Goal: Task Accomplishment & Management: Manage account settings

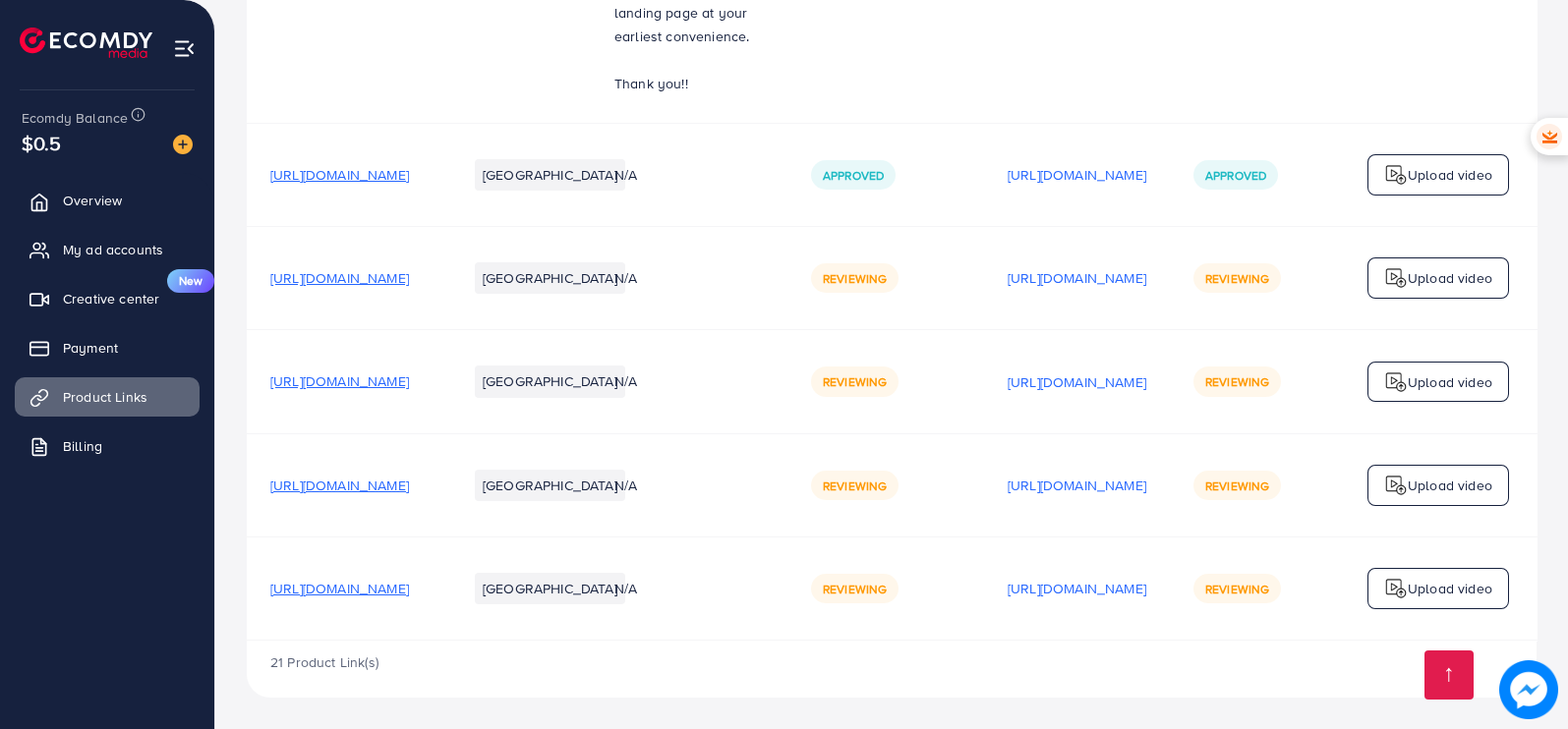
scroll to position [3369, 0]
click at [409, 268] on span "[URL][DOMAIN_NAME]" at bounding box center [339, 278] width 139 height 20
click at [158, 238] on link "My ad accounts" at bounding box center [107, 249] width 185 height 39
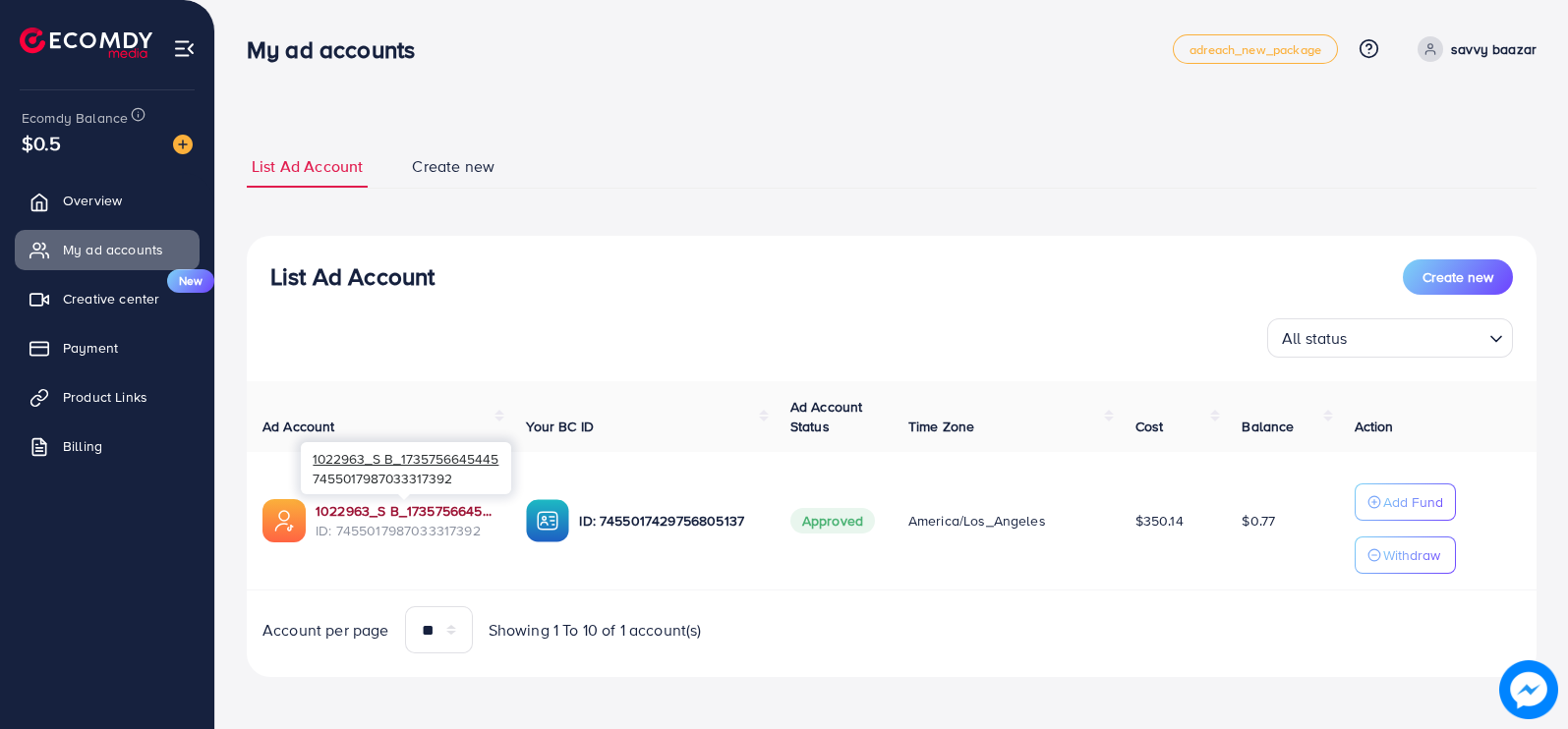
click at [371, 519] on link "1022963_S B_1735756645445" at bounding box center [404, 512] width 179 height 20
click at [89, 354] on span "Payment" at bounding box center [95, 348] width 55 height 20
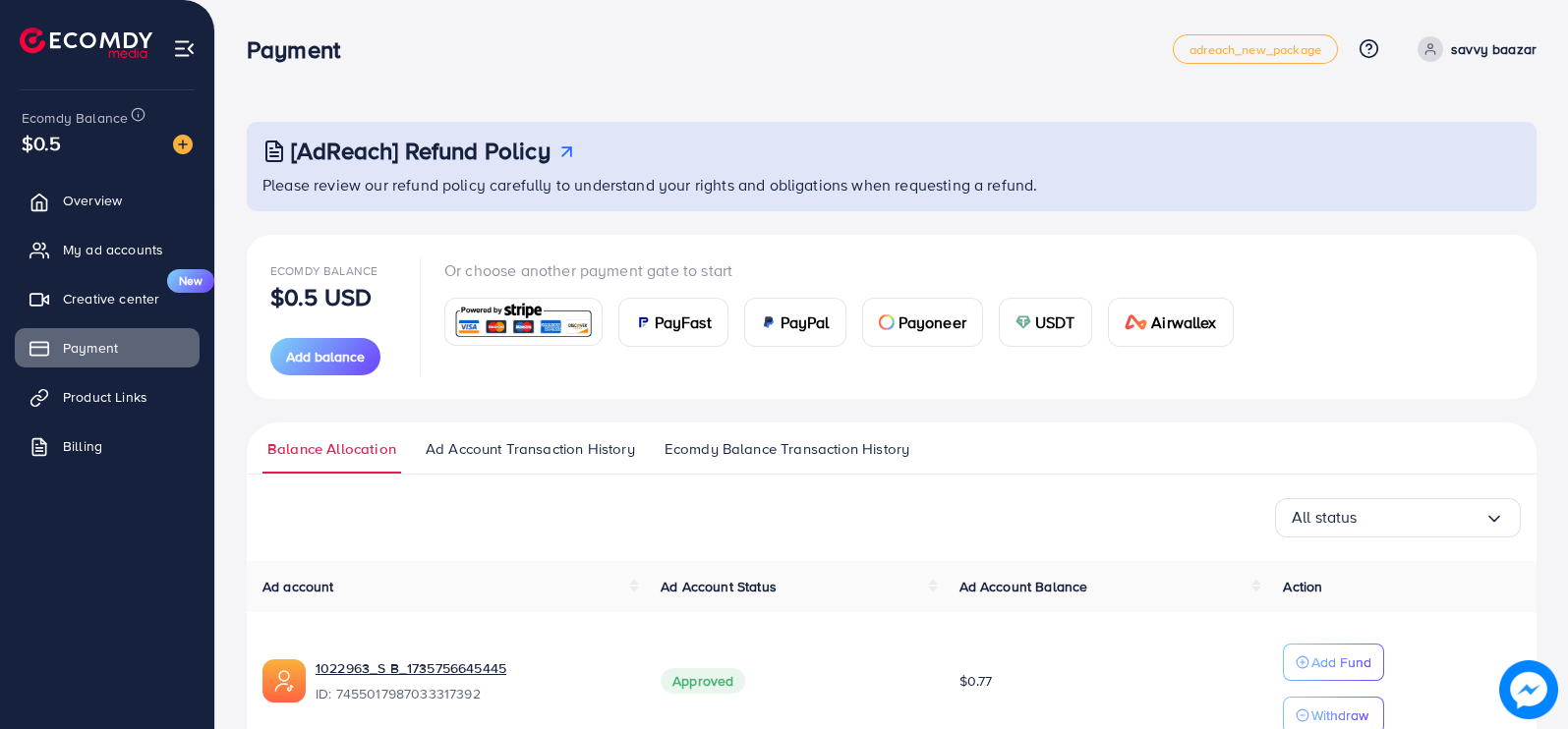
scroll to position [104, 0]
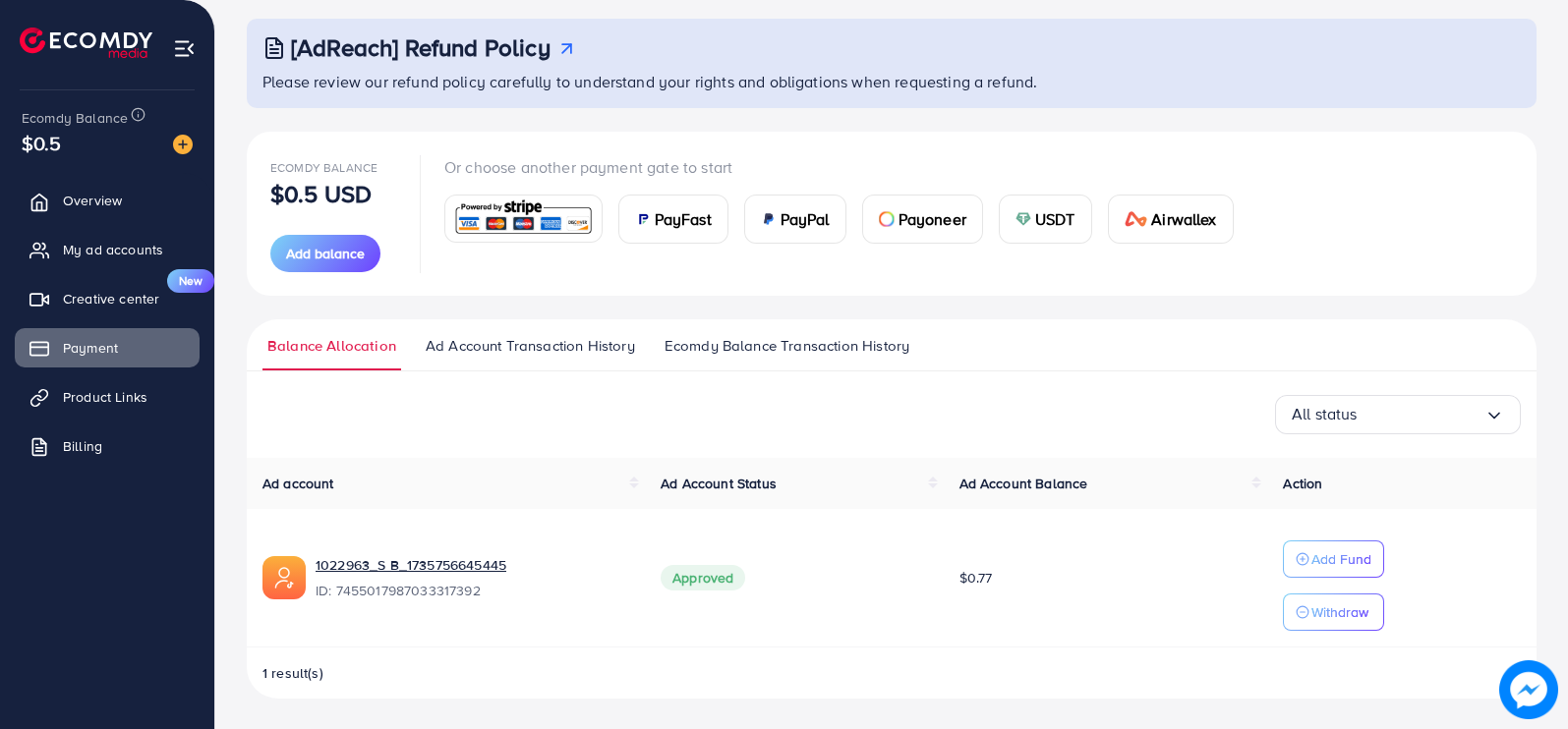
click at [539, 222] on img at bounding box center [524, 218] width 145 height 42
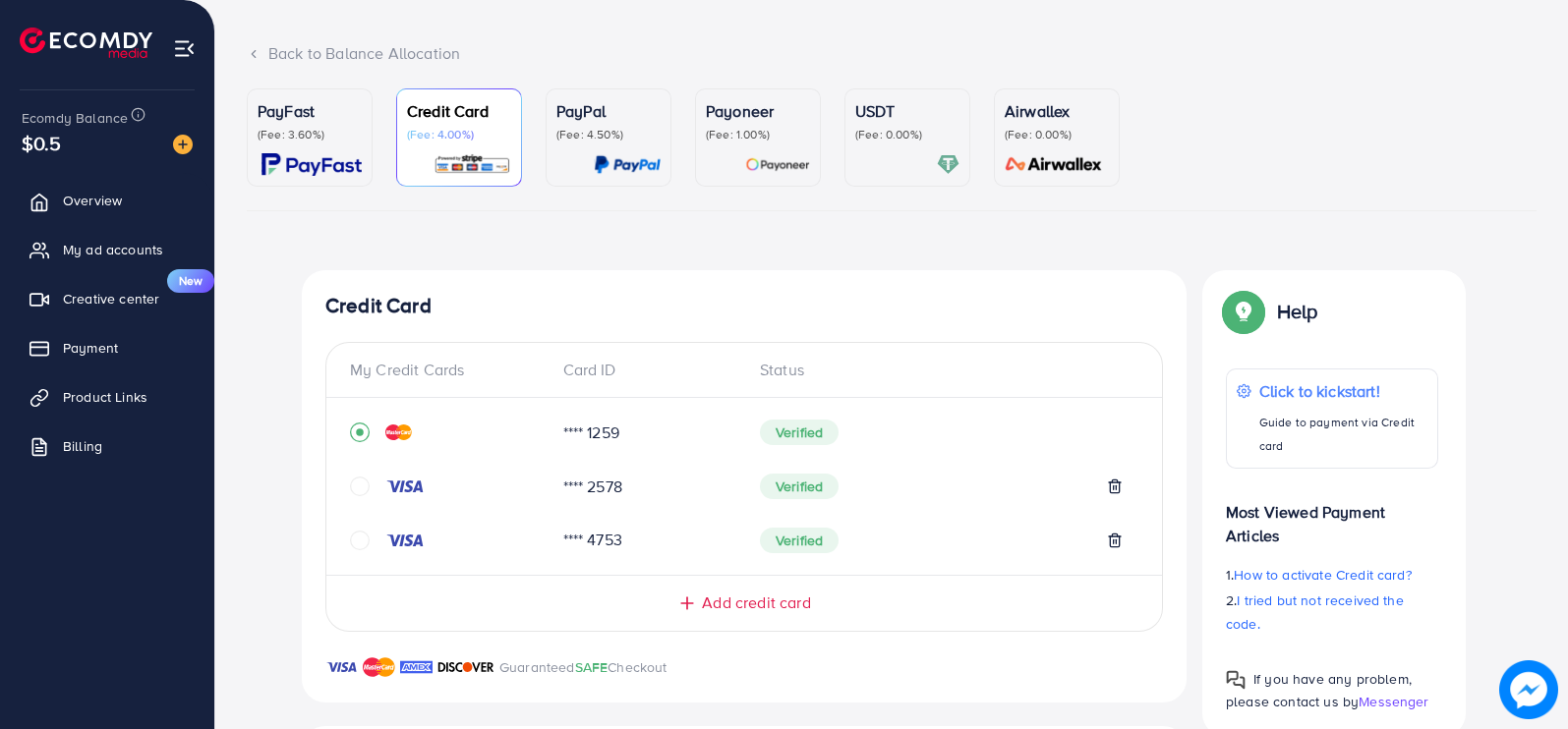
scroll to position [561, 0]
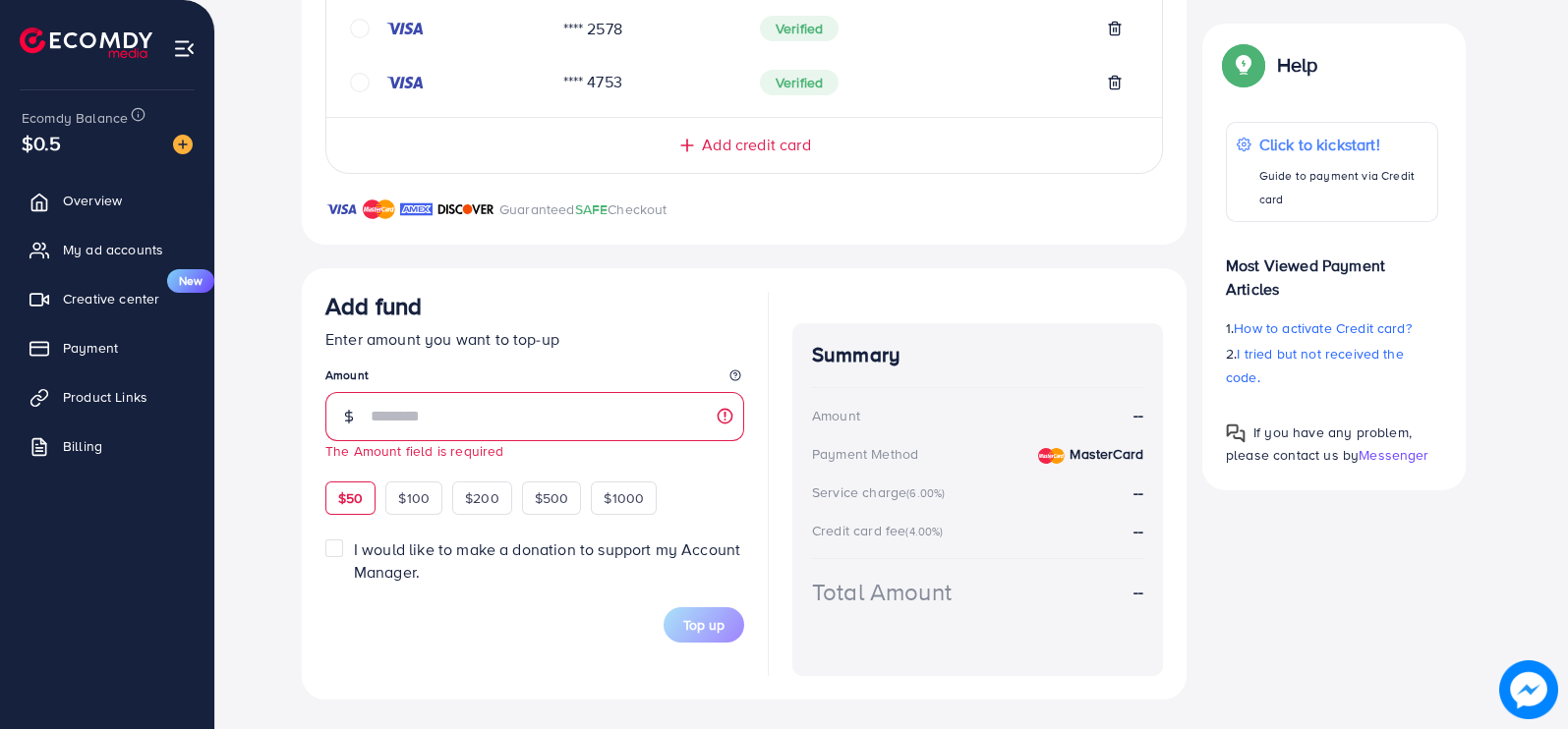
click at [364, 482] on div "$50" at bounding box center [350, 499] width 50 height 34
type input "**"
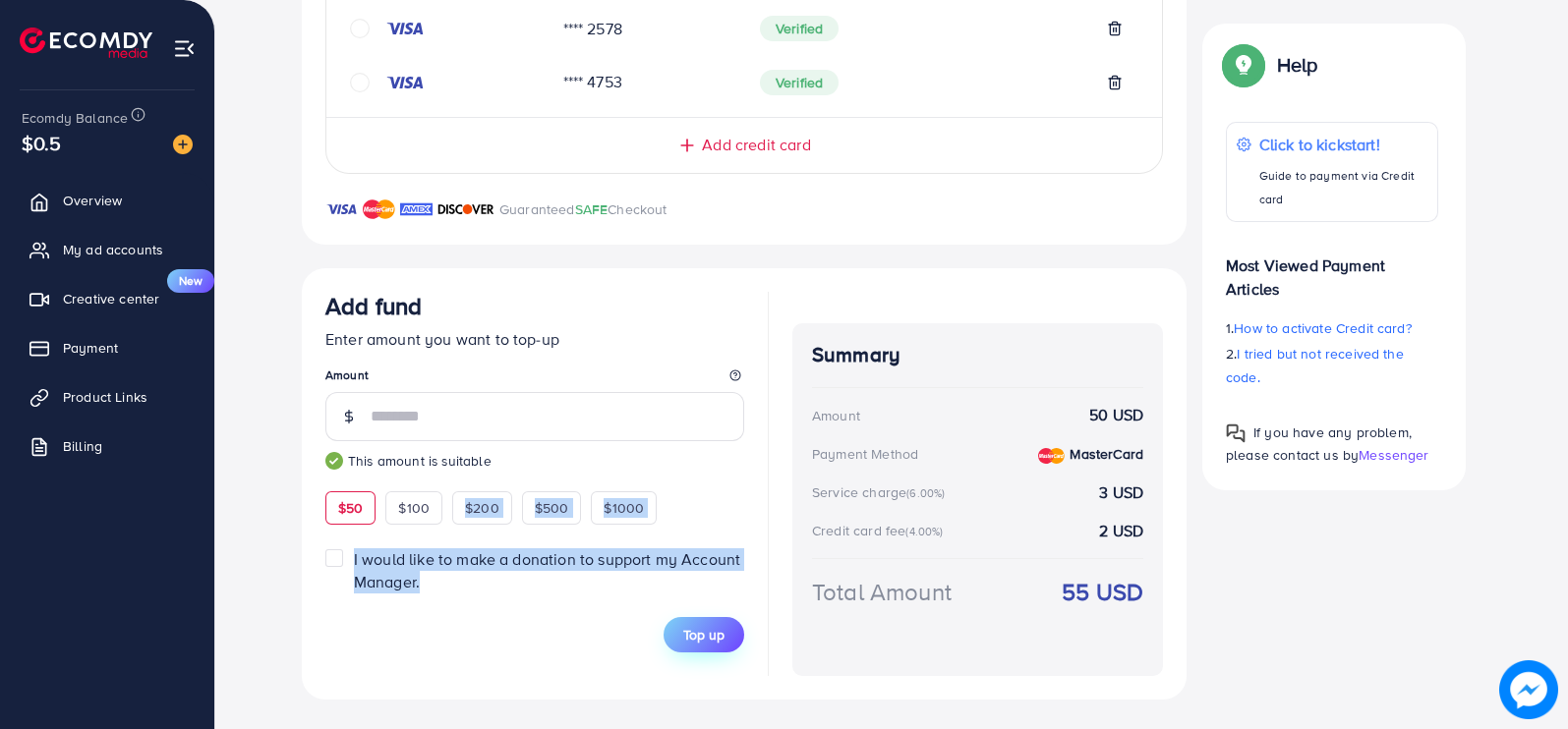
click at [674, 614] on form "Add fund Enter amount you want to top-up Amount ** This amount is suitable $50 …" at bounding box center [535, 473] width 419 height 362
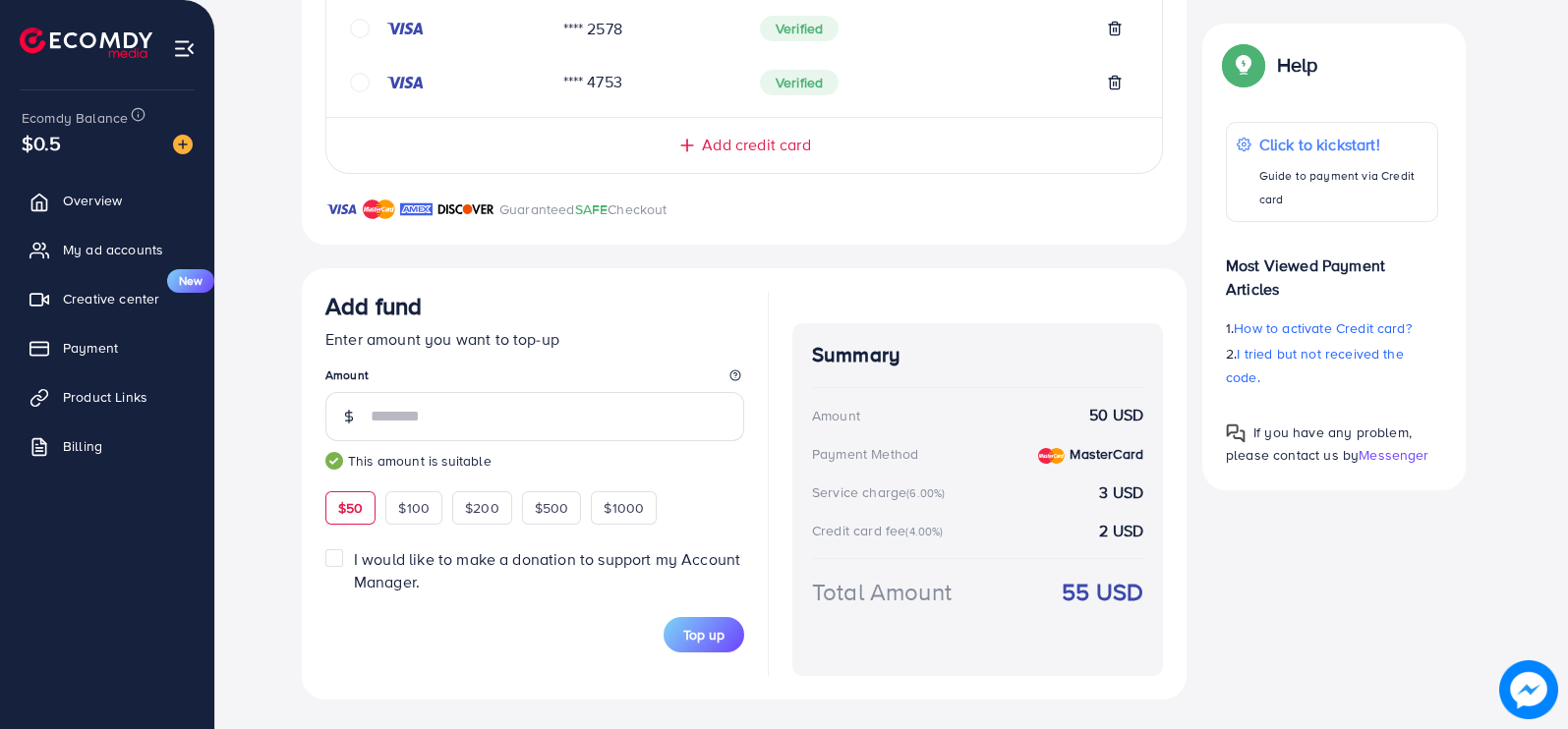
click at [261, 133] on div "Top-up Success! Thanks you for your purchase. Please check your balance again. …" at bounding box center [891, 256] width 1290 height 888
click at [713, 621] on button "Top up" at bounding box center [703, 634] width 81 height 35
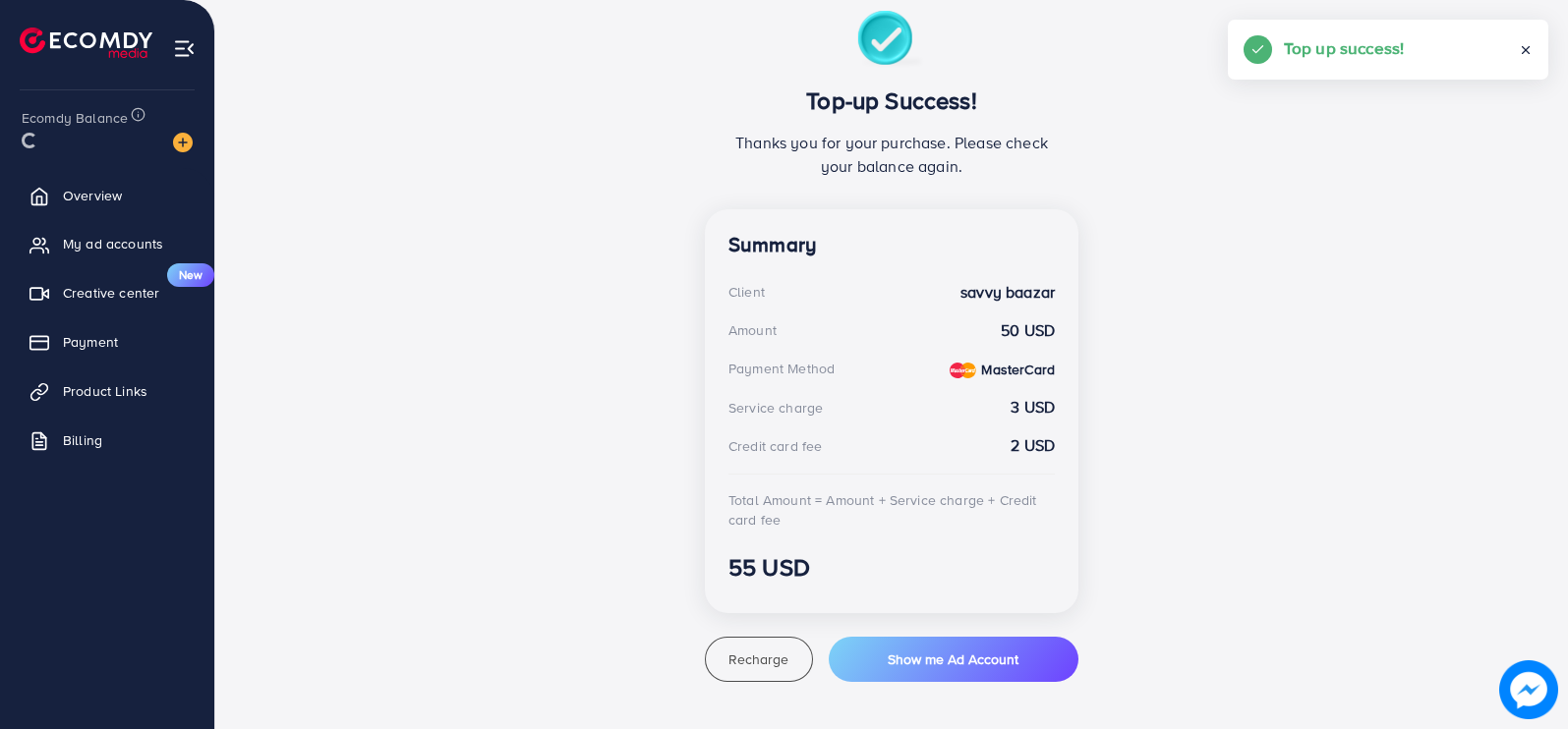
scroll to position [363, 0]
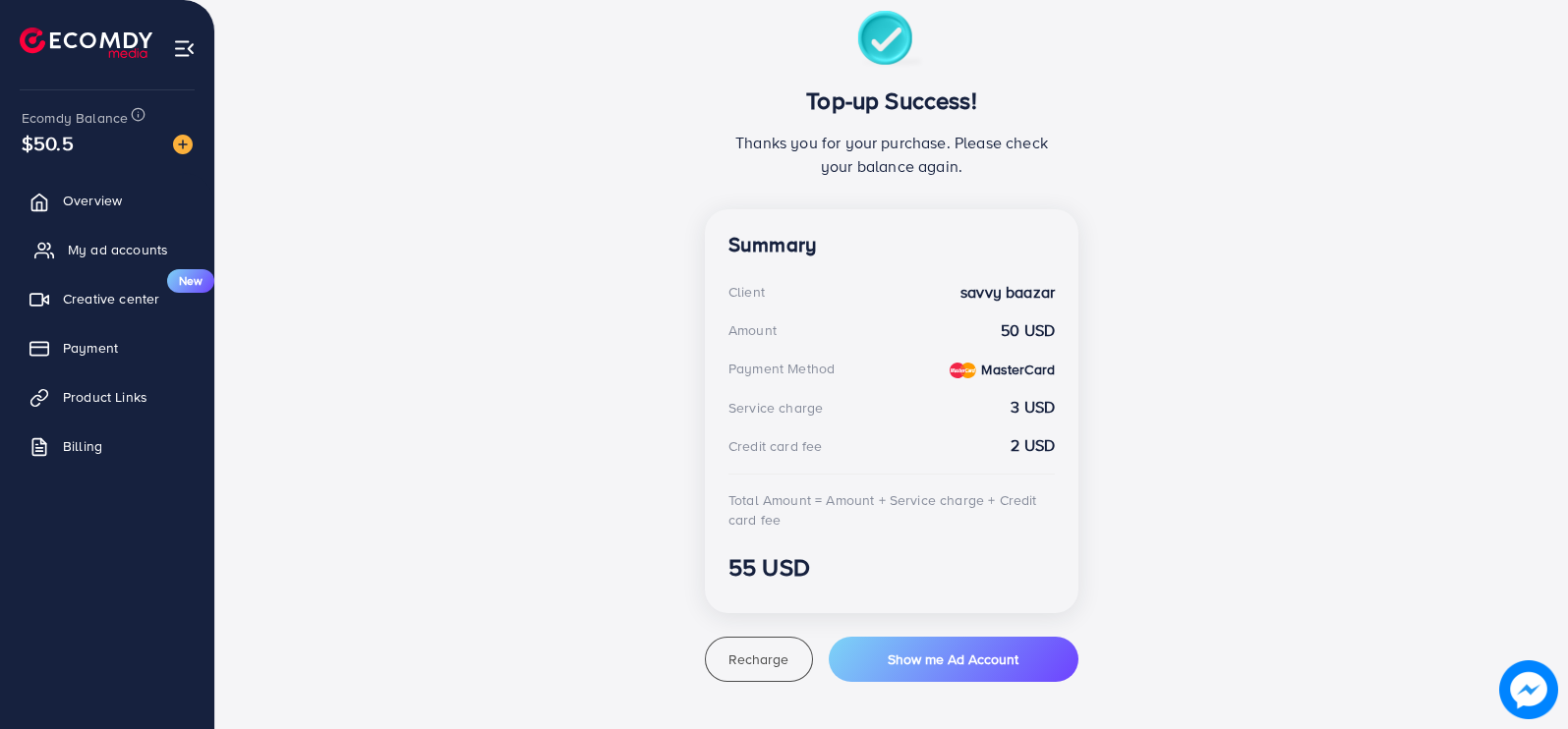
click at [82, 252] on span "My ad accounts" at bounding box center [118, 250] width 101 height 20
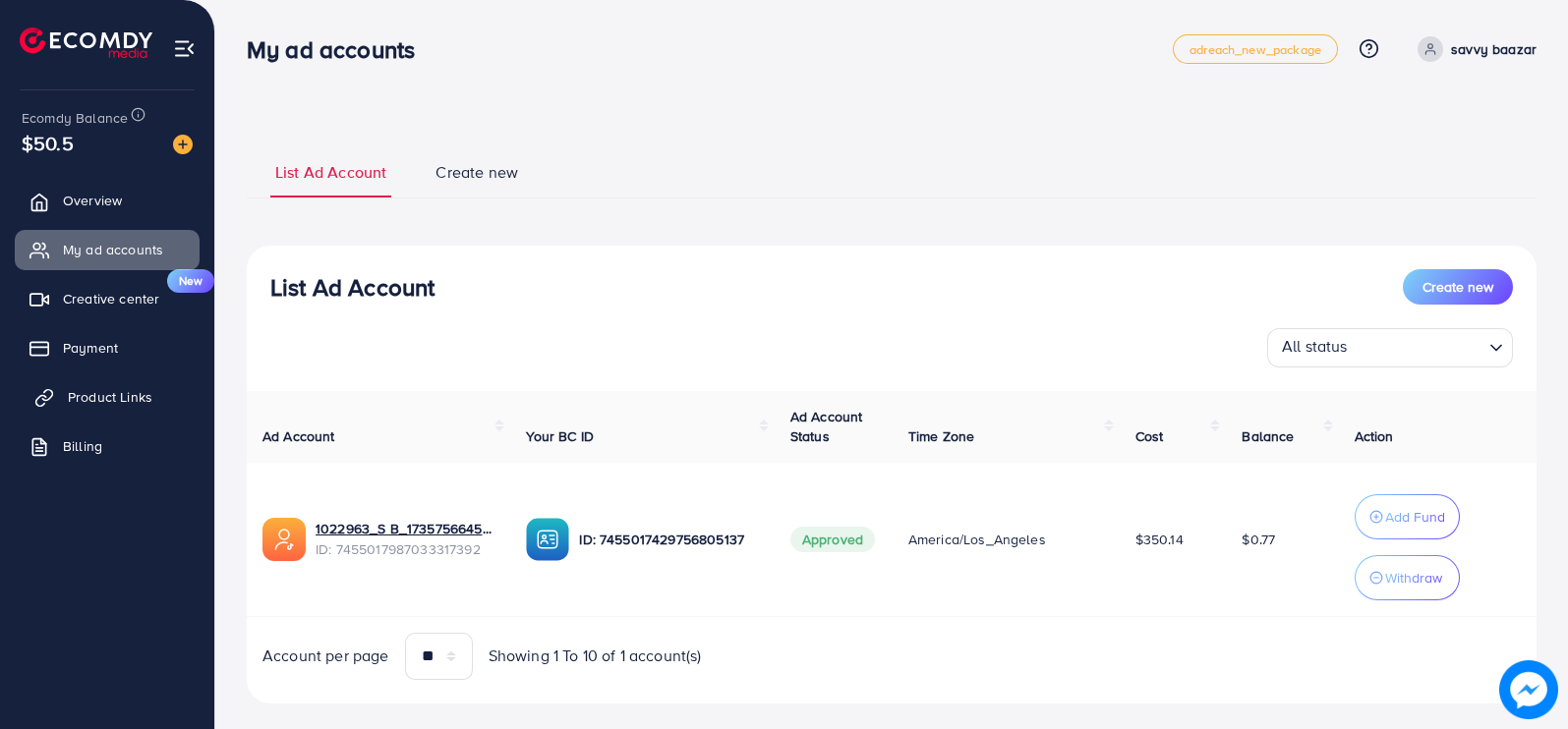
click at [104, 409] on link "Product Links" at bounding box center [107, 397] width 185 height 39
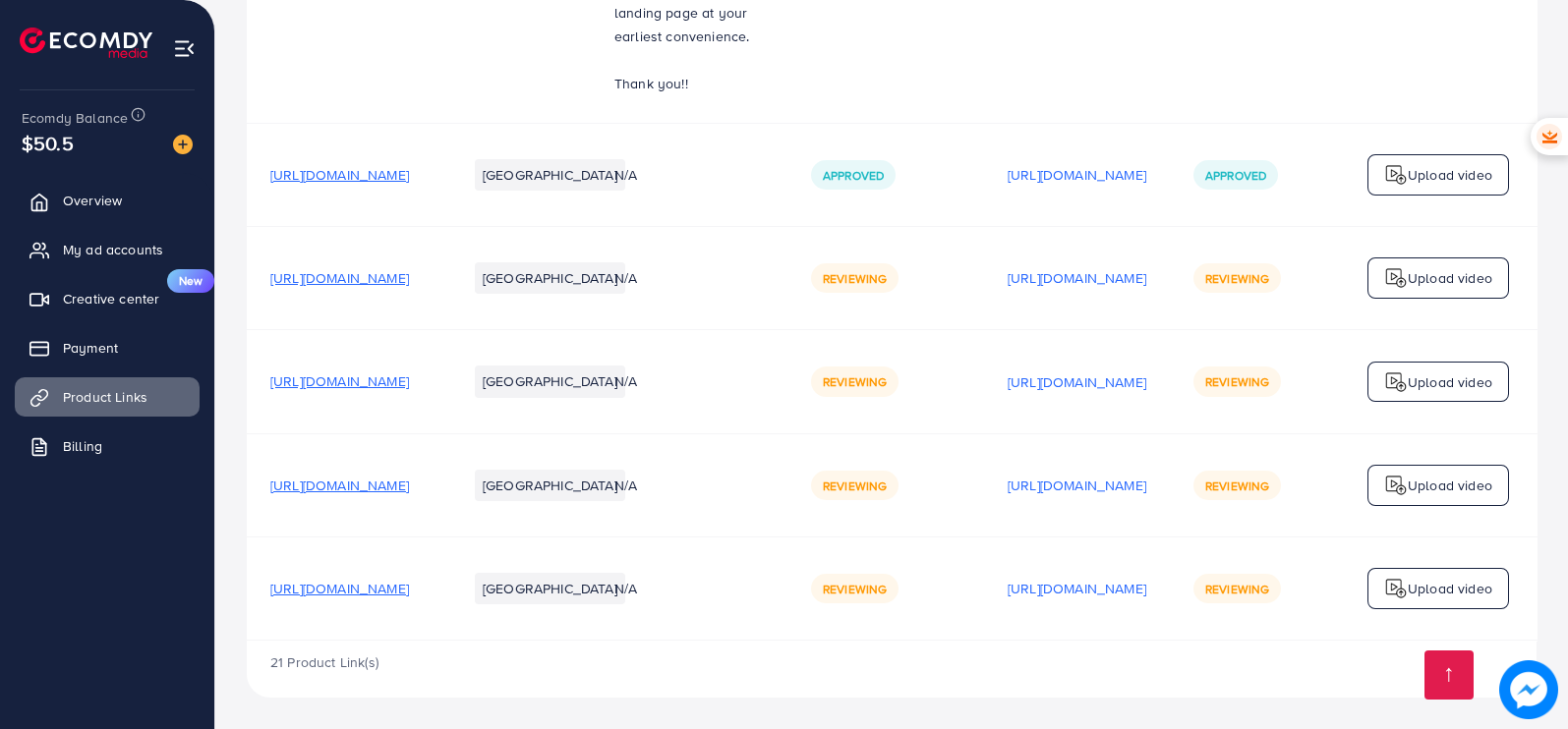
scroll to position [3369, 0]
click at [409, 579] on span "[URL][DOMAIN_NAME]" at bounding box center [339, 589] width 139 height 20
